Goal: Find specific fact: Find specific fact

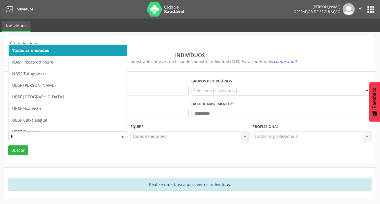
type input "**"
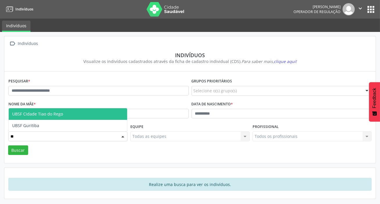
click at [81, 117] on span "UBSF Cidade Tiao do Rego" at bounding box center [68, 114] width 118 height 12
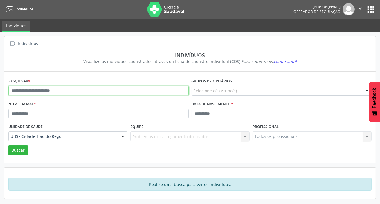
click at [60, 93] on input "text" at bounding box center [98, 91] width 180 height 10
type input "**********"
click at [8, 145] on button "Buscar" at bounding box center [18, 150] width 20 height 10
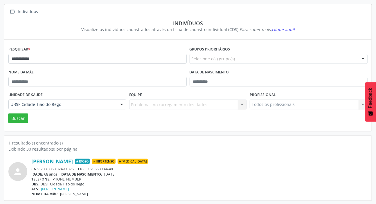
scroll to position [32, 0]
drag, startPoint x: 41, startPoint y: 168, endPoint x: 44, endPoint y: 168, distance: 3.5
click at [44, 168] on div "CNS: 703 0058 0249 1875 CPF: 161.653.144-49" at bounding box center [199, 168] width 336 height 5
click at [42, 168] on div "CNS: 703 0058 0249 1875 CPF: 161.653.144-49" at bounding box center [199, 168] width 336 height 5
drag, startPoint x: 41, startPoint y: 167, endPoint x: 74, endPoint y: 168, distance: 33.1
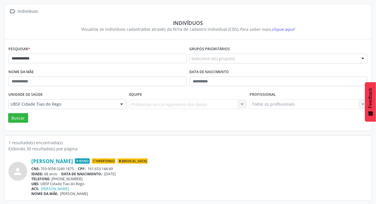
click at [74, 168] on div "CNS: 703 0058 0249 1875 CPF: 161.653.144-49" at bounding box center [199, 168] width 336 height 5
copy div "703 0058 0249 1875"
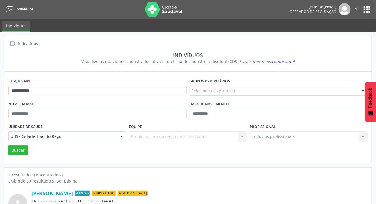
scroll to position [0, 0]
click at [366, 12] on button "apps" at bounding box center [366, 9] width 10 height 10
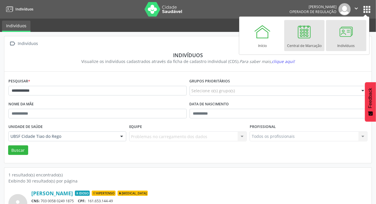
click at [304, 33] on div at bounding box center [303, 31] width 17 height 17
